Goal: Find contact information

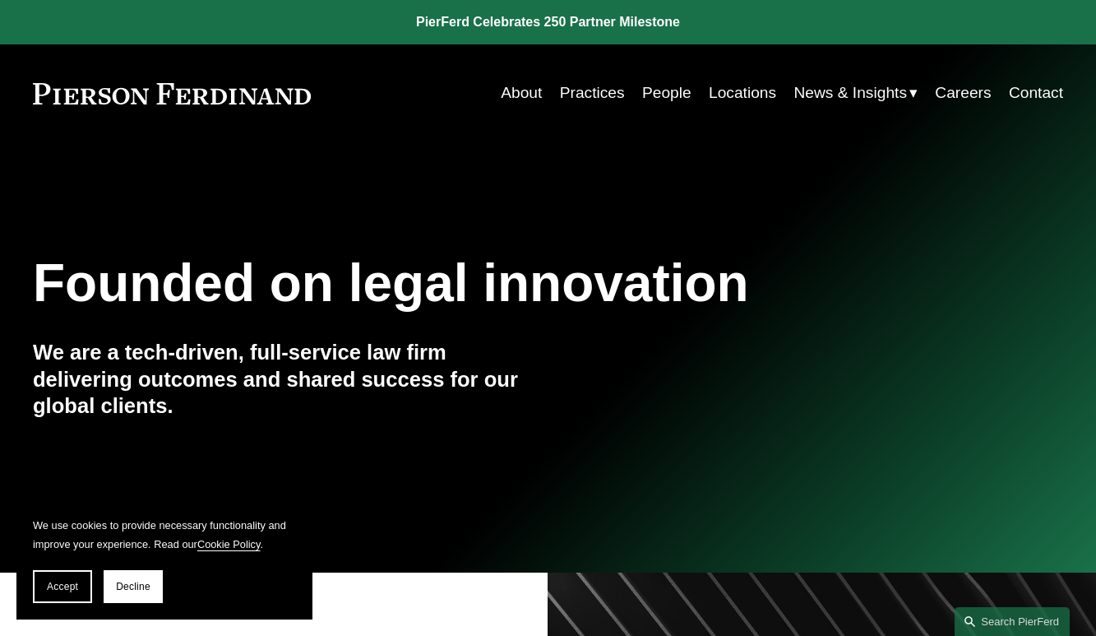
click at [0, 0] on span "News" at bounding box center [0, 0] width 0 height 0
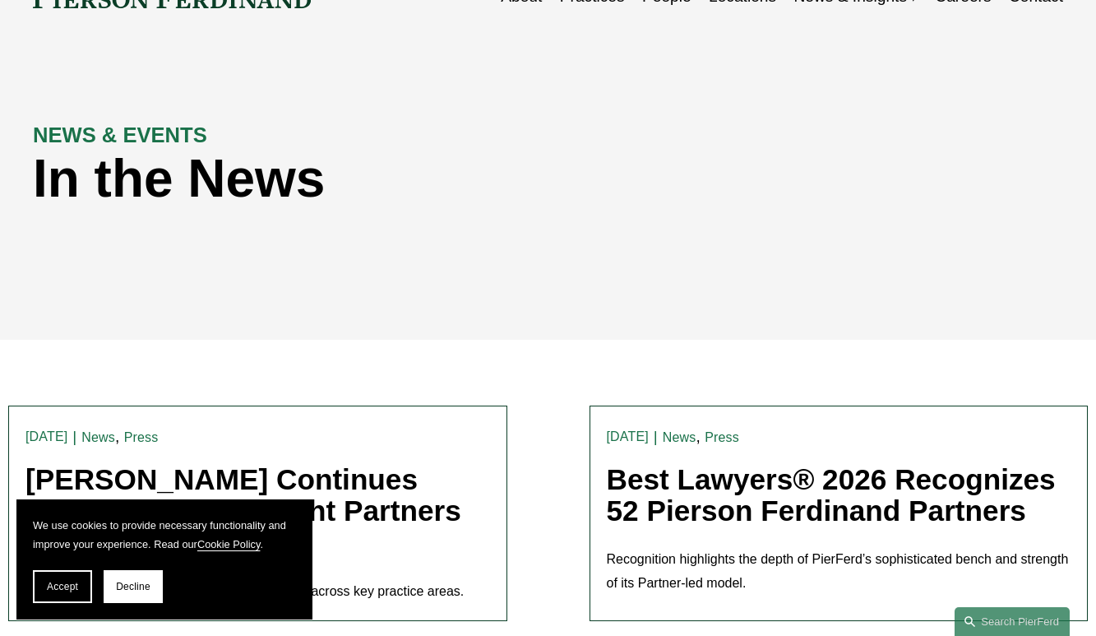
scroll to position [99, 0]
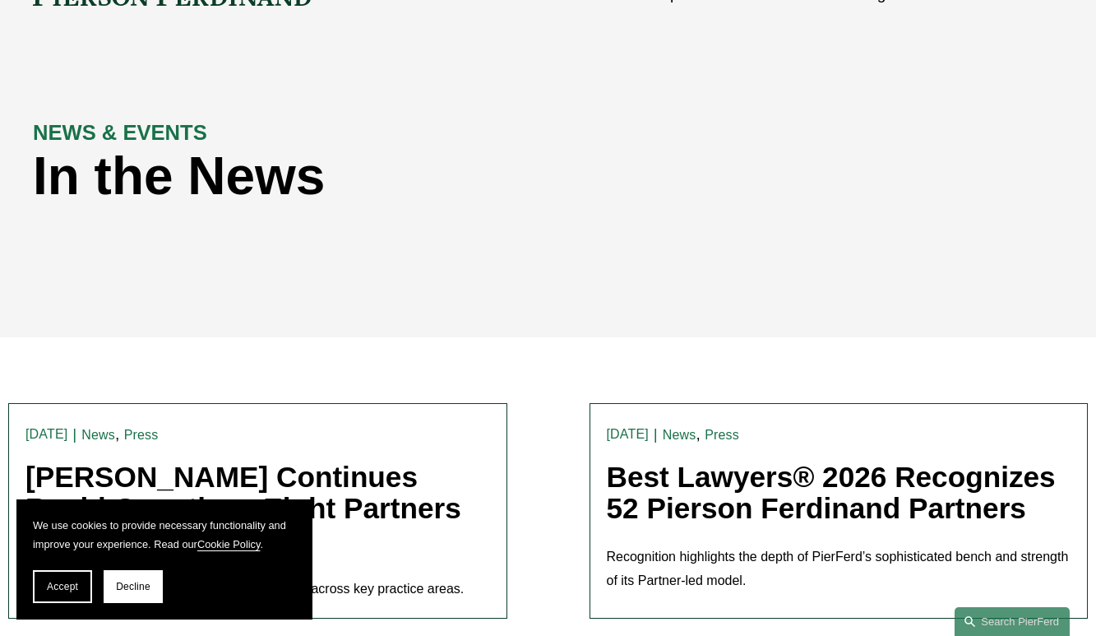
click at [0, 0] on span "Blogs" at bounding box center [0, 0] width 0 height 0
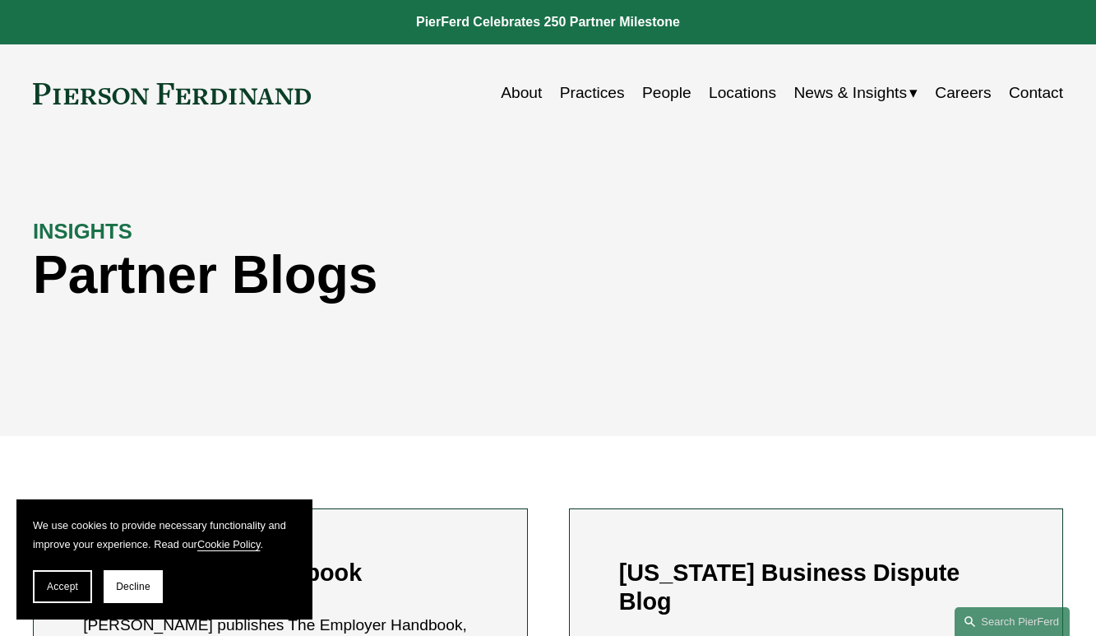
click at [0, 0] on span "Insights" at bounding box center [0, 0] width 0 height 0
click at [670, 94] on link "People" at bounding box center [666, 92] width 49 height 31
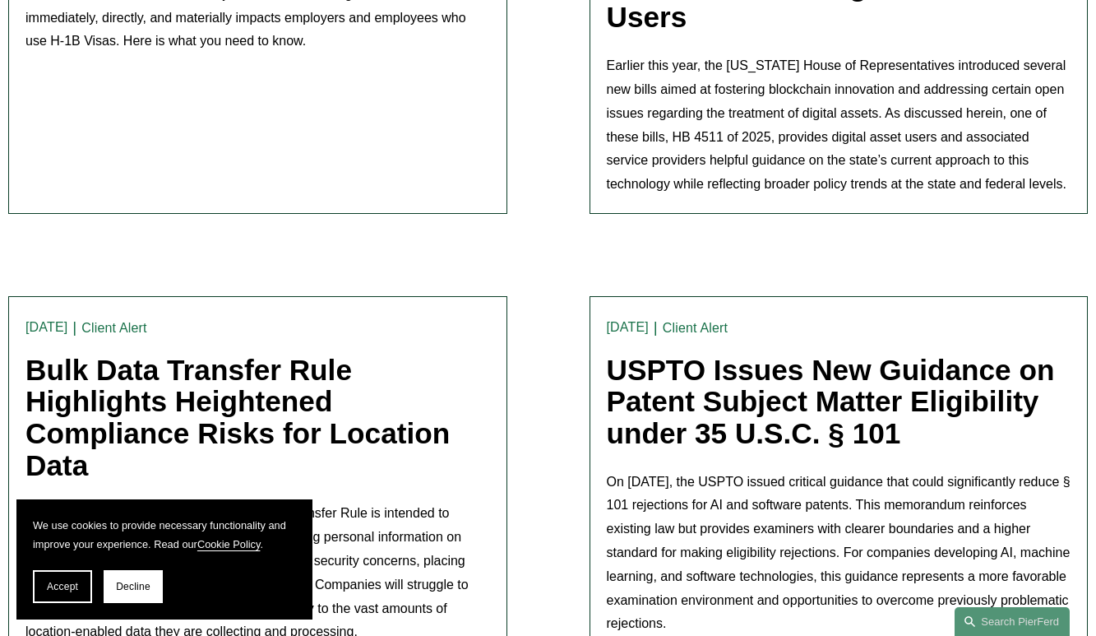
scroll to position [756, 0]
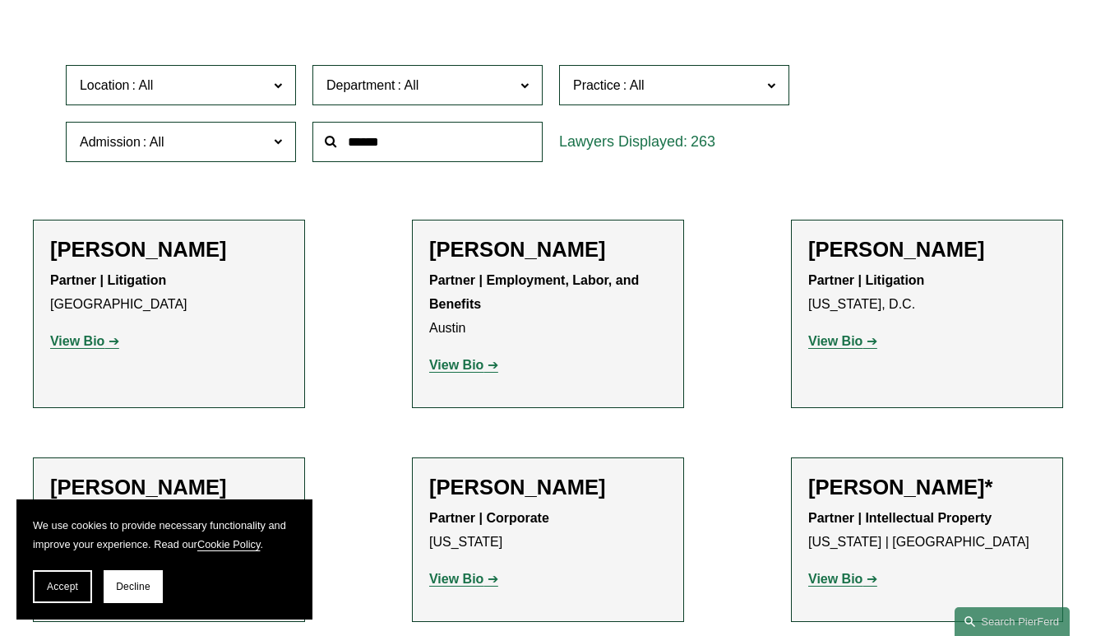
scroll to position [493, 0]
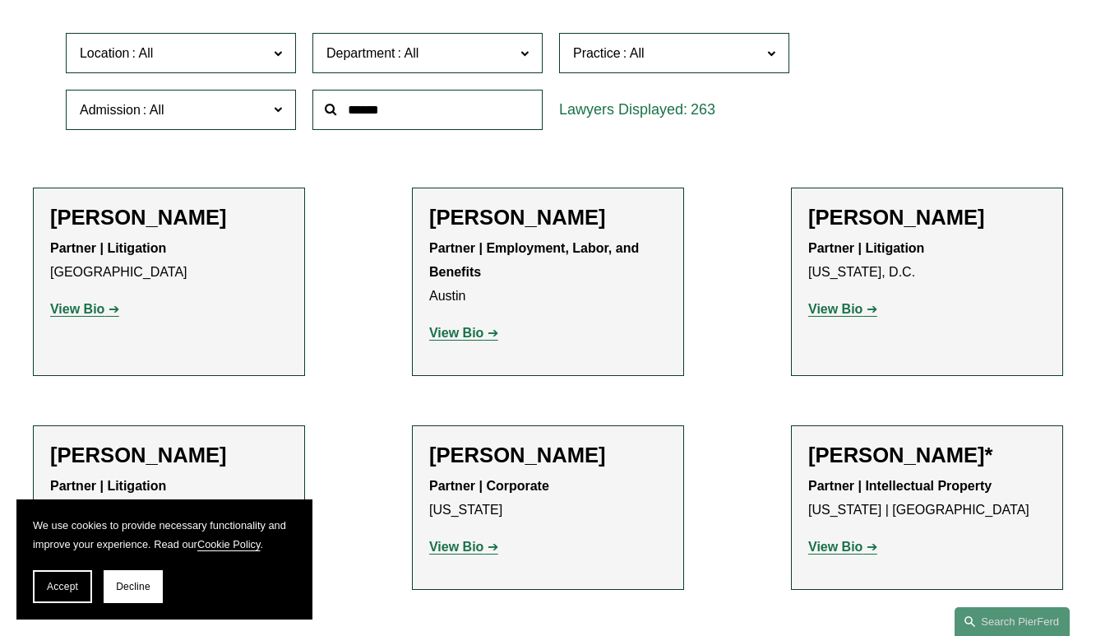
click at [651, 53] on span "Practice" at bounding box center [667, 53] width 188 height 22
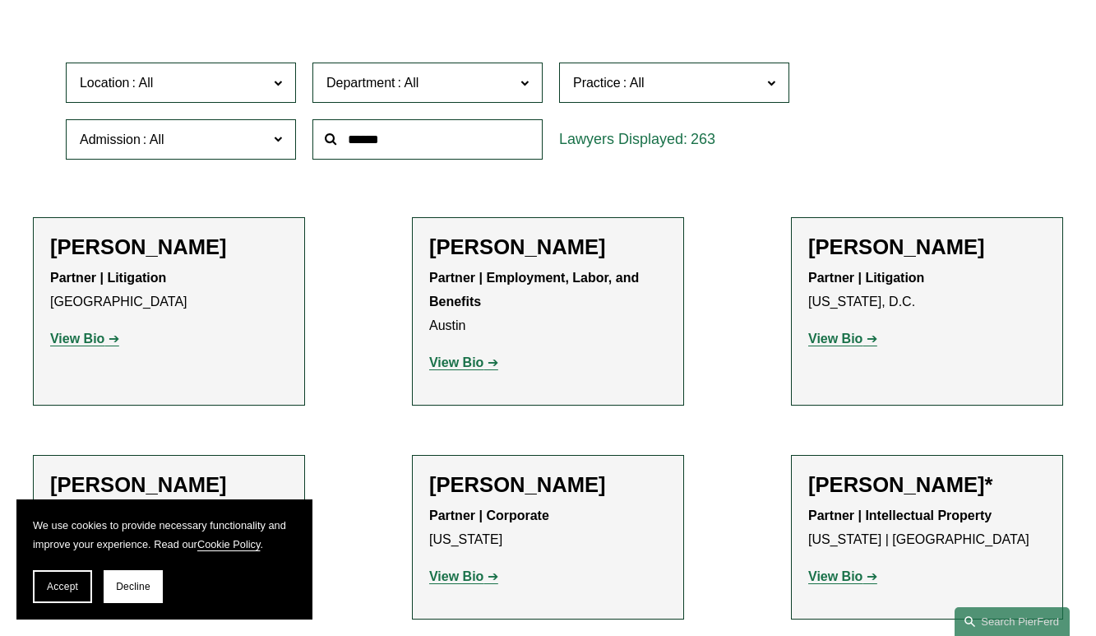
scroll to position [460, 0]
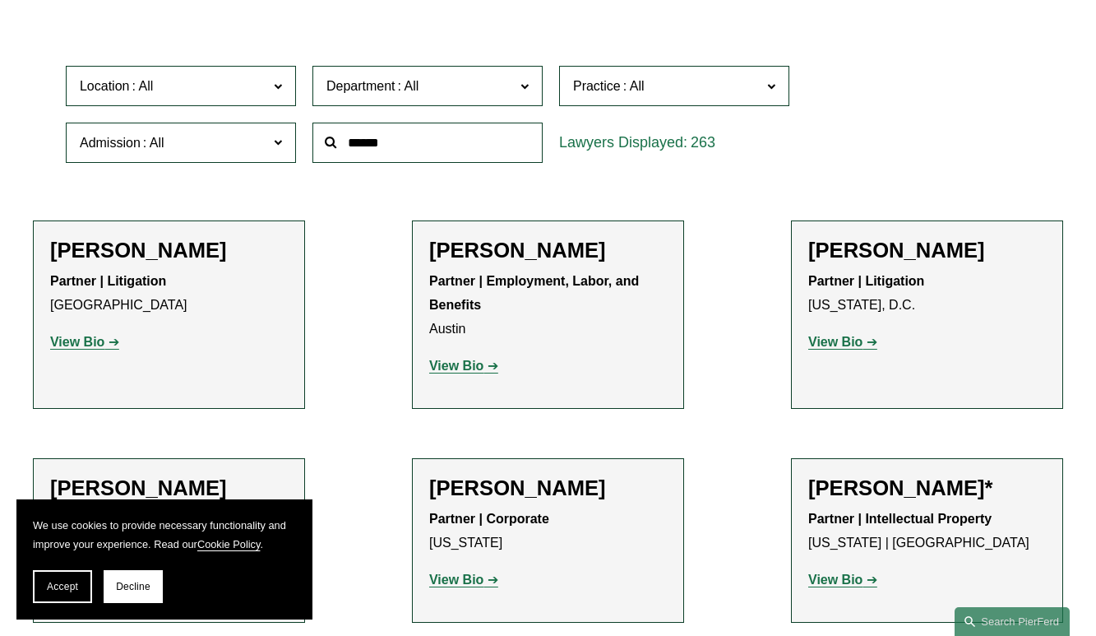
click at [434, 138] on input "text" at bounding box center [427, 143] width 230 height 40
type input "***"
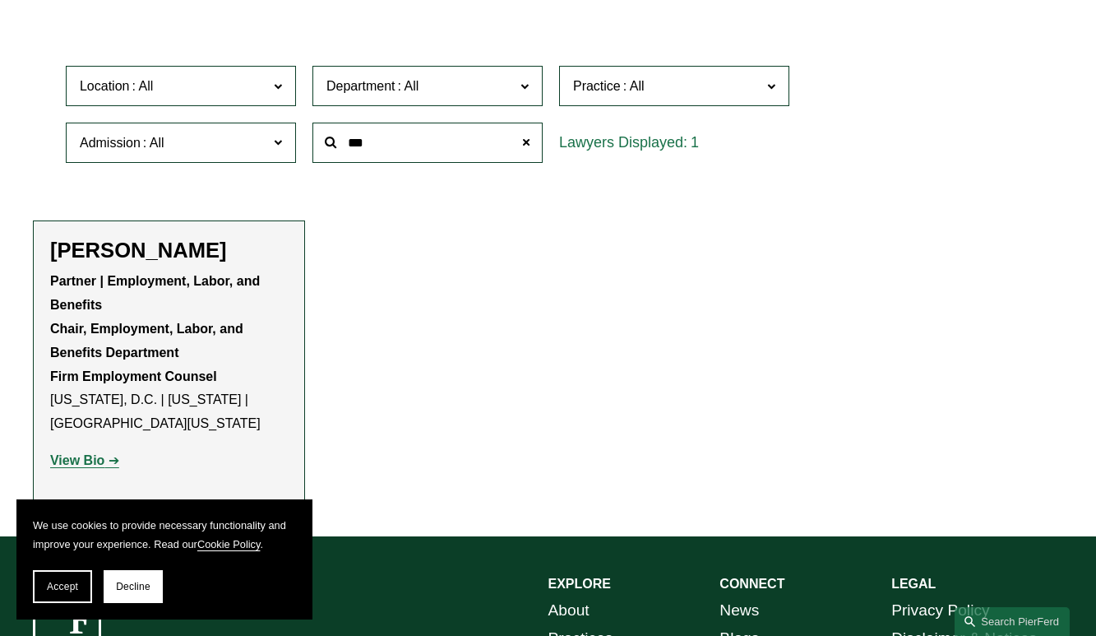
click at [183, 263] on div "[PERSON_NAME] Partner | Employment, Labor, and Benefits Chair, Employment, Labo…" at bounding box center [169, 362] width 238 height 248
click at [199, 253] on h2 "[PERSON_NAME]" at bounding box center [169, 250] width 238 height 25
click at [79, 460] on strong "View Bio" at bounding box center [77, 460] width 54 height 14
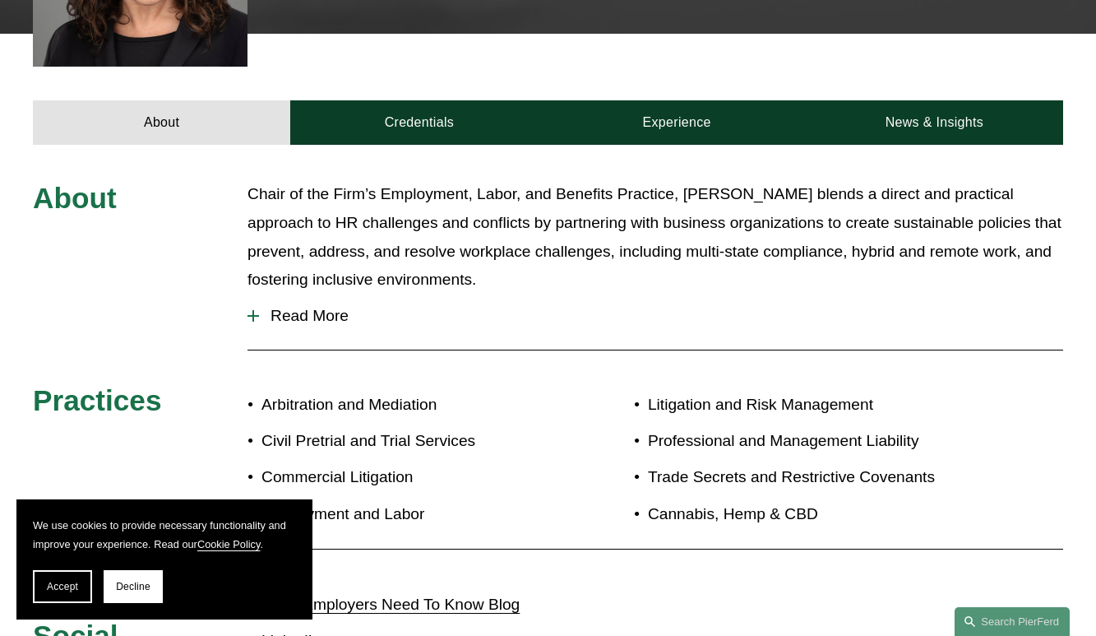
scroll to position [789, 0]
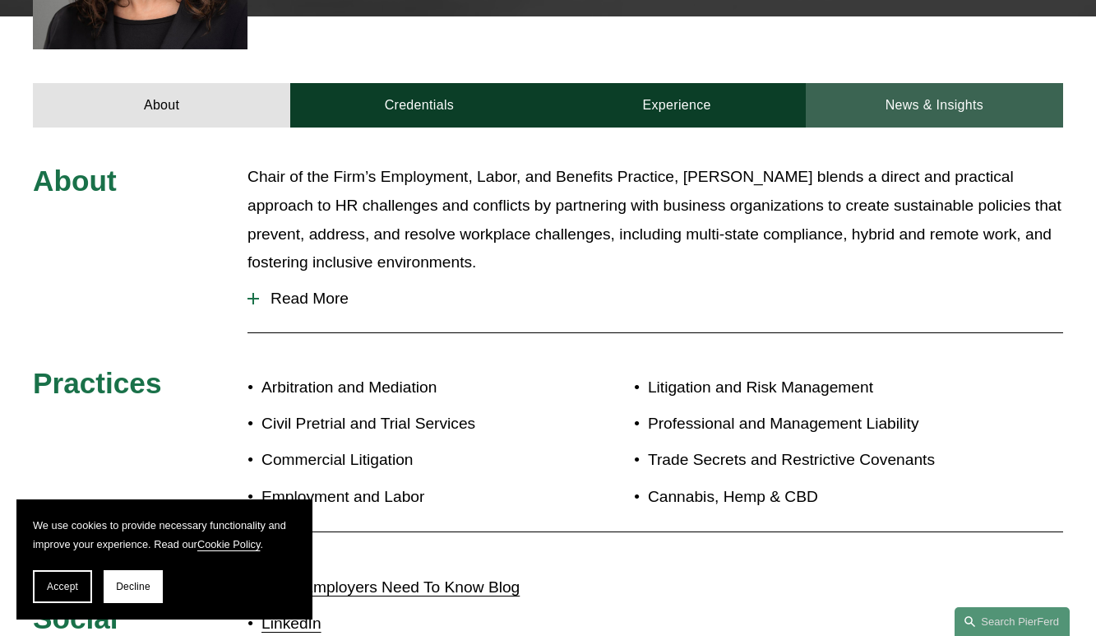
click at [937, 83] on link "News & Insights" at bounding box center [934, 105] width 257 height 44
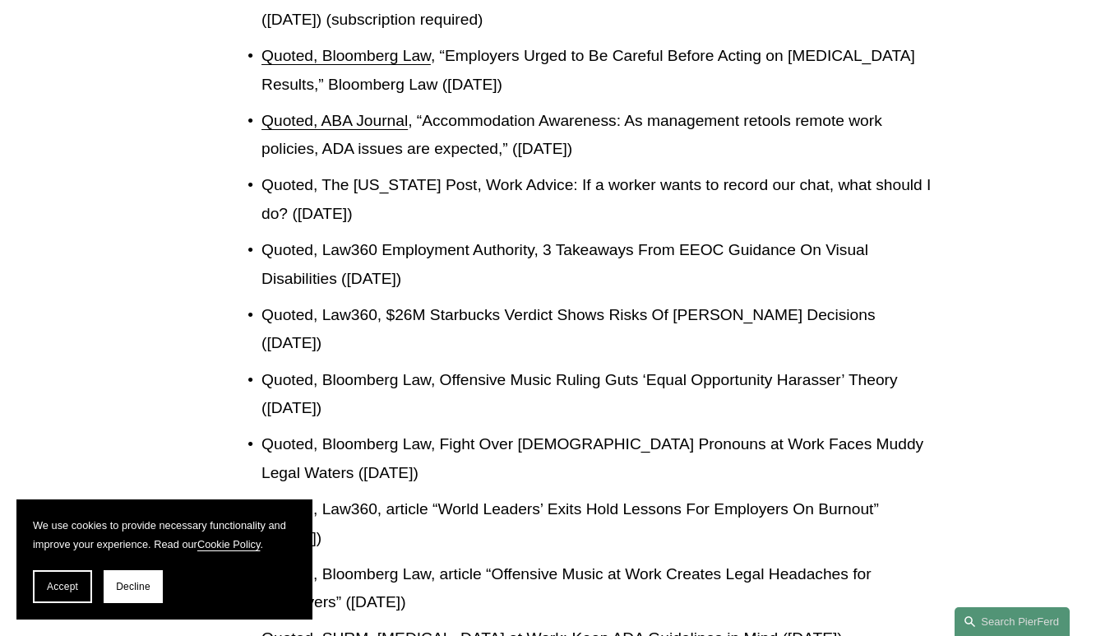
scroll to position [3250, 0]
